Goal: Information Seeking & Learning: Learn about a topic

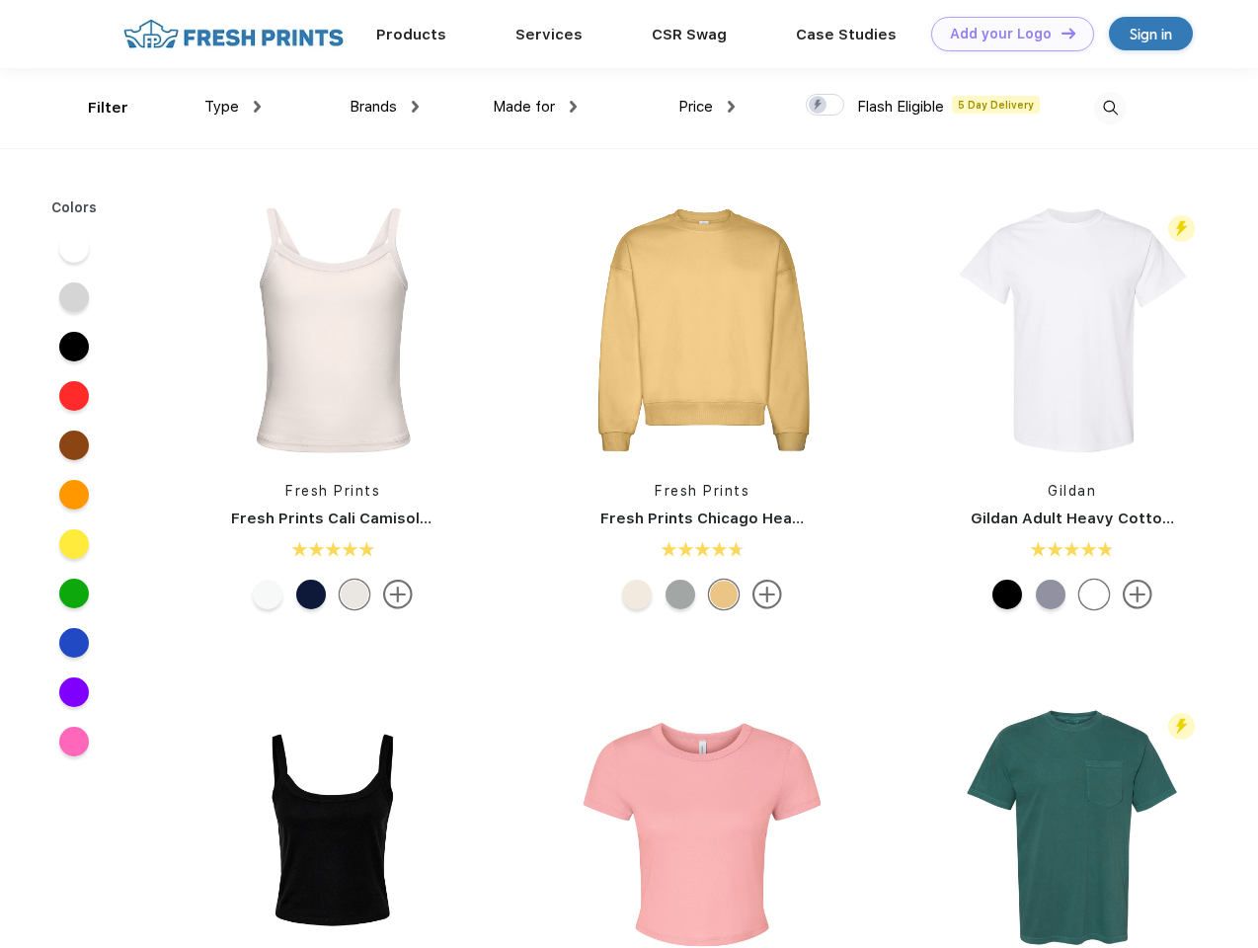
click at [1005, 34] on link "Add your Logo Design Tool" at bounding box center [1012, 34] width 163 height 35
click at [0, 0] on div "Design Tool" at bounding box center [0, 0] width 0 height 0
click at [1060, 33] on link "Add your Logo Design Tool" at bounding box center [1012, 34] width 163 height 35
click at [95, 108] on div "Filter" at bounding box center [108, 108] width 40 height 23
click at [233, 107] on span "Type" at bounding box center [221, 107] width 35 height 18
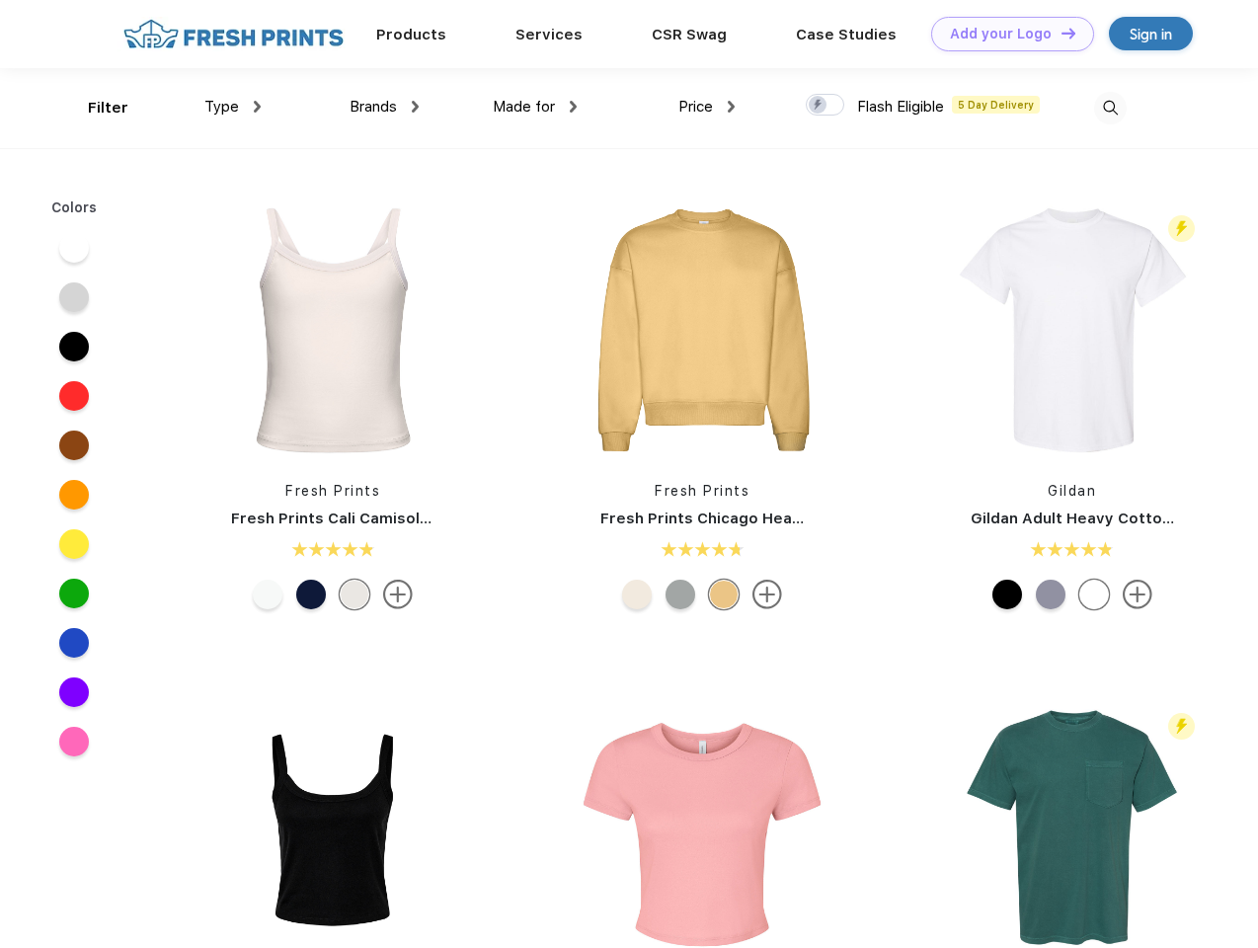
click at [384, 107] on span "Brands" at bounding box center [373, 107] width 47 height 18
click at [535, 107] on span "Made for" at bounding box center [524, 107] width 62 height 18
click at [707, 107] on span "Price" at bounding box center [695, 107] width 35 height 18
click at [826, 106] on div at bounding box center [825, 105] width 39 height 22
click at [819, 106] on input "checkbox" at bounding box center [812, 99] width 13 height 13
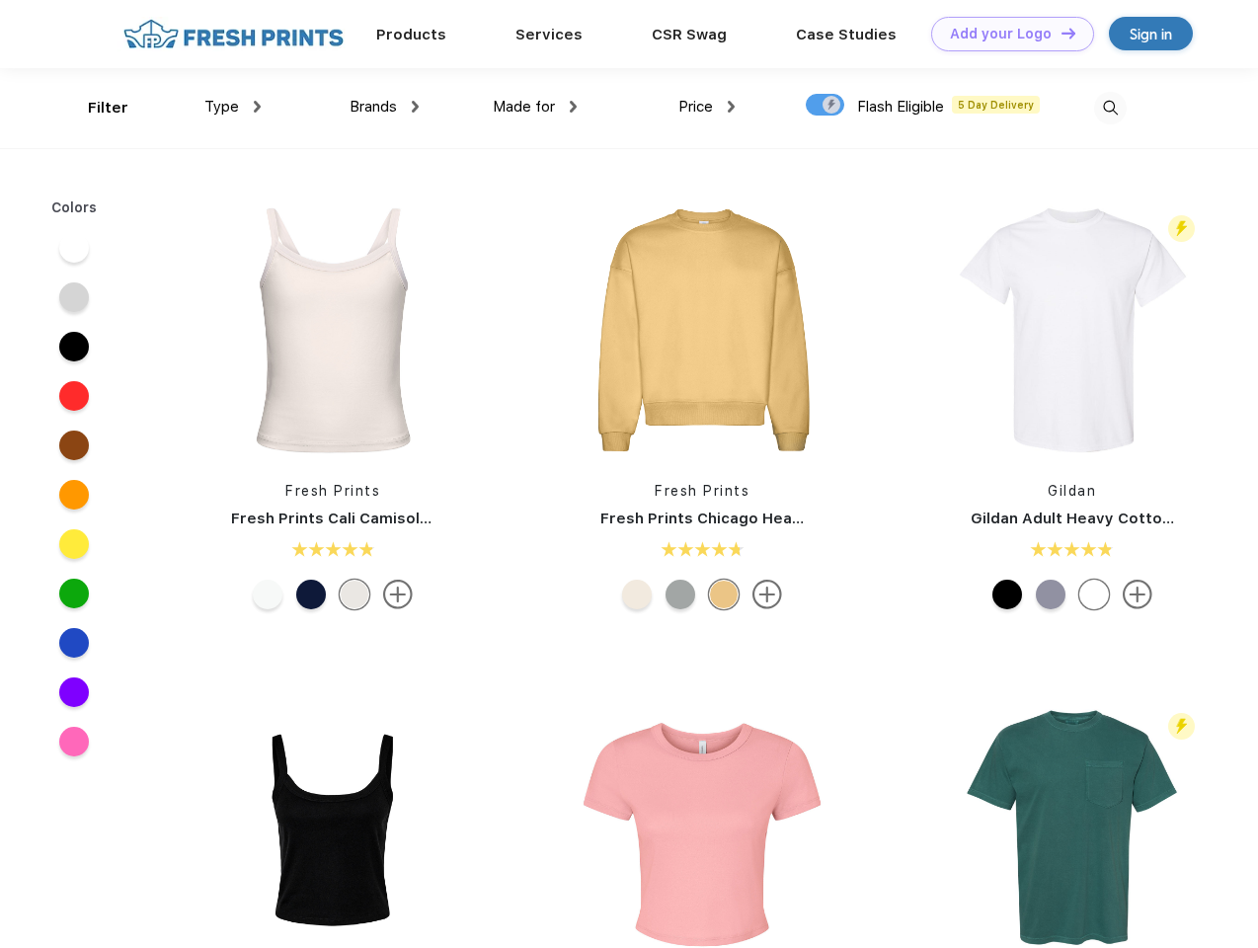
click at [1110, 108] on img at bounding box center [1110, 108] width 33 height 33
